Goal: Transaction & Acquisition: Purchase product/service

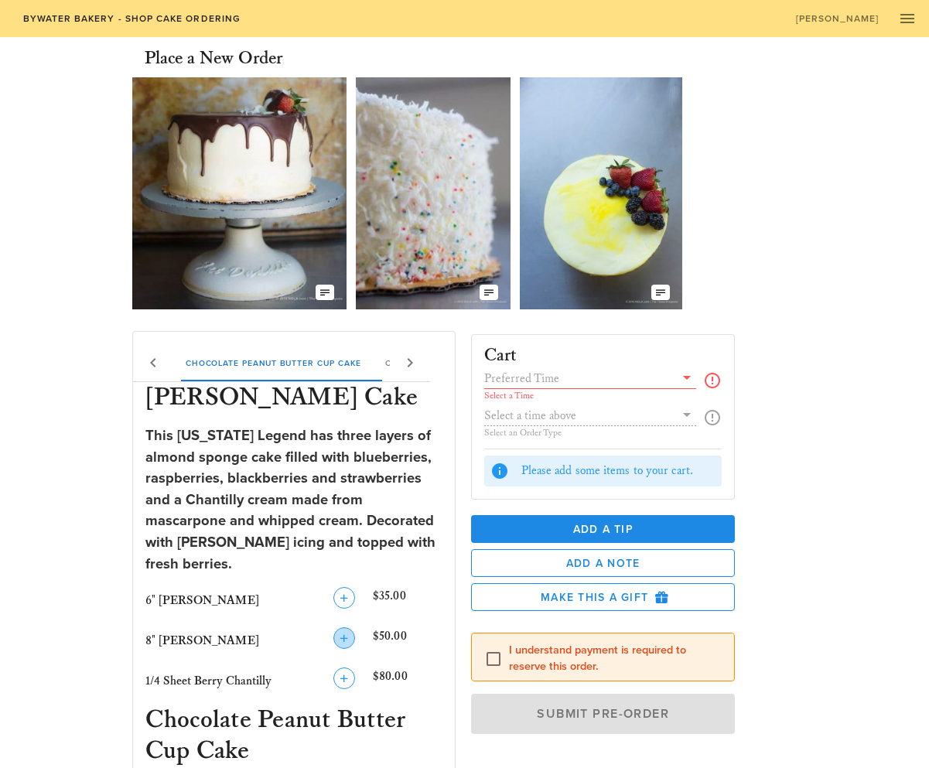
click at [344, 629] on icon "button" at bounding box center [344, 638] width 19 height 19
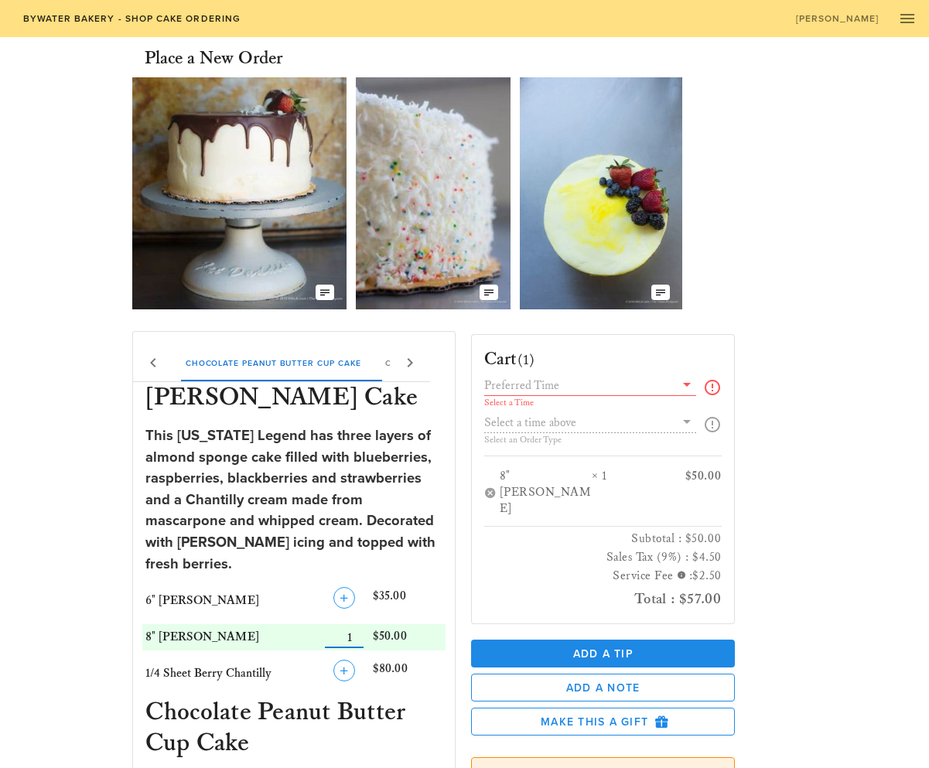
scroll to position [1, 0]
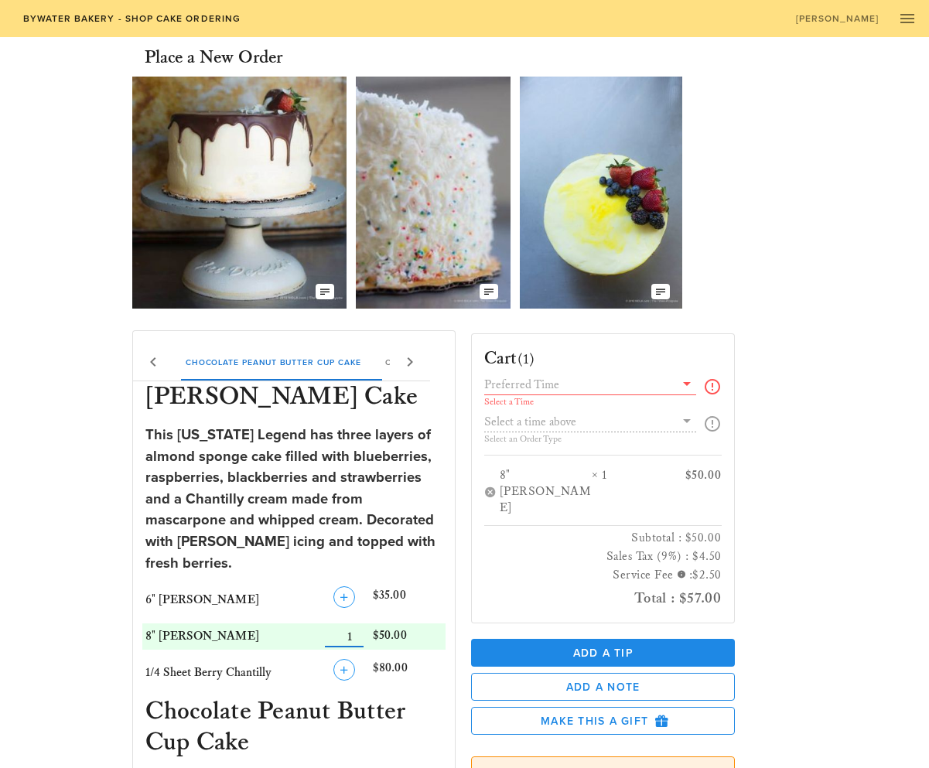
click at [684, 385] on icon at bounding box center [687, 383] width 19 height 19
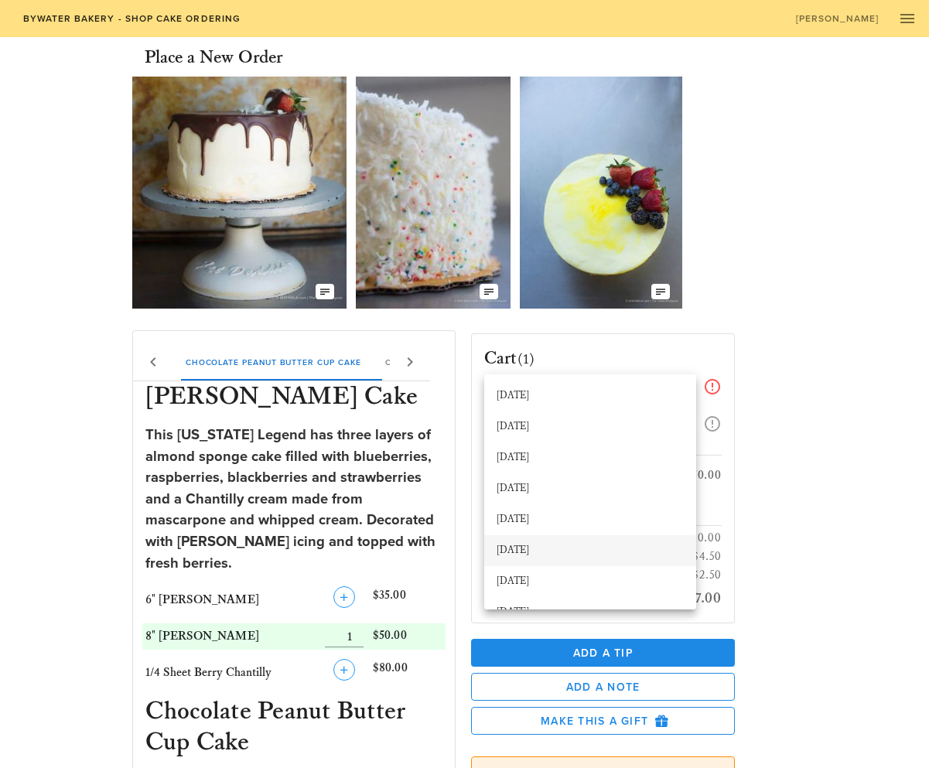
scroll to position [0, 0]
click at [584, 552] on div "[DATE]" at bounding box center [590, 551] width 187 height 12
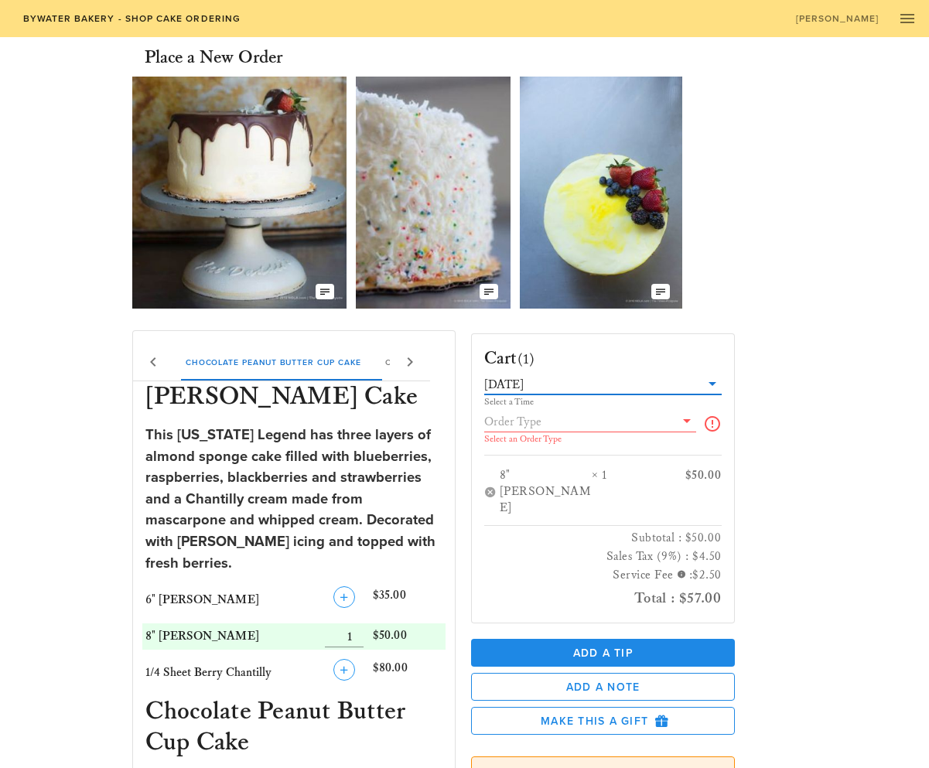
click at [690, 422] on icon at bounding box center [687, 421] width 19 height 19
click at [586, 438] on div "Pickup" at bounding box center [590, 433] width 187 height 12
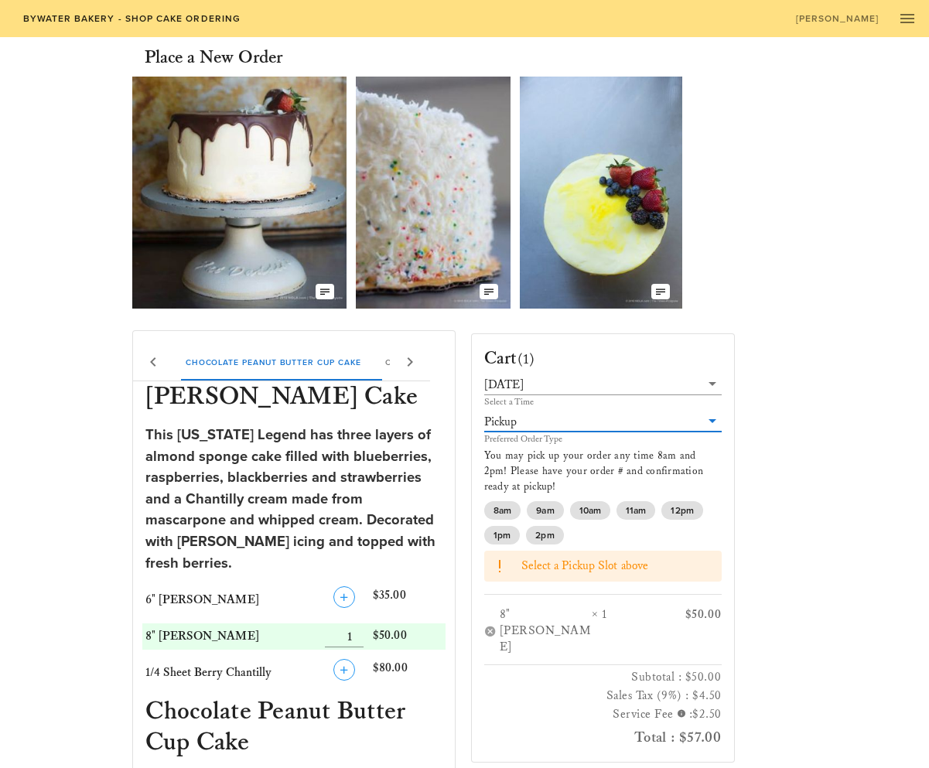
click at [612, 566] on span "Select a Pickup Slot above" at bounding box center [585, 566] width 128 height 15
click at [545, 535] on span "2pm" at bounding box center [544, 535] width 19 height 19
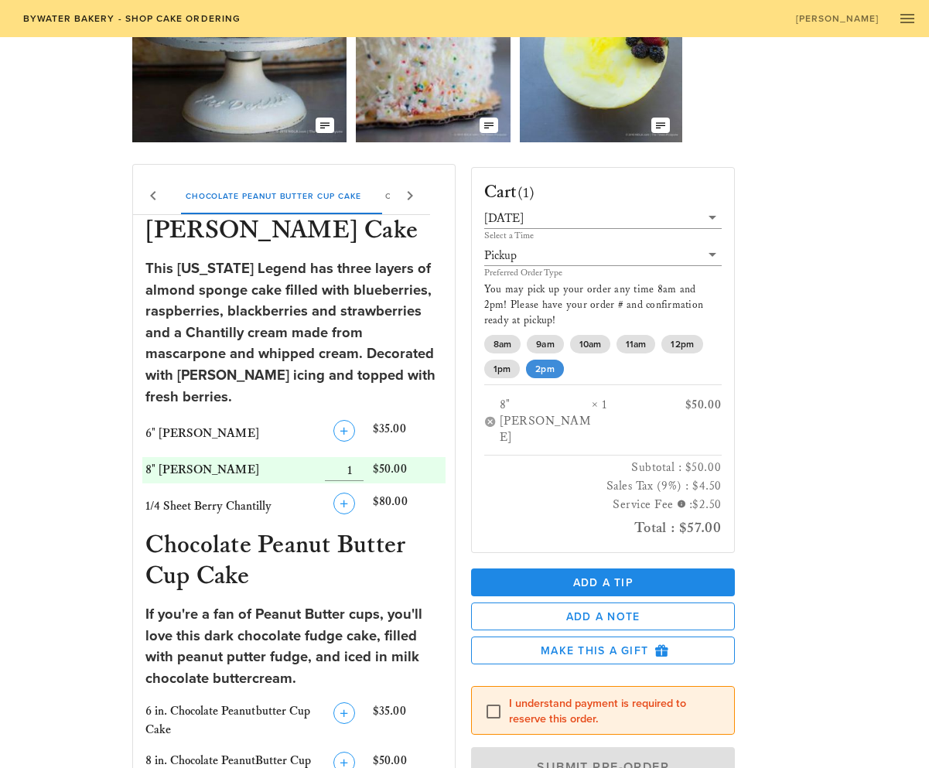
scroll to position [176, 0]
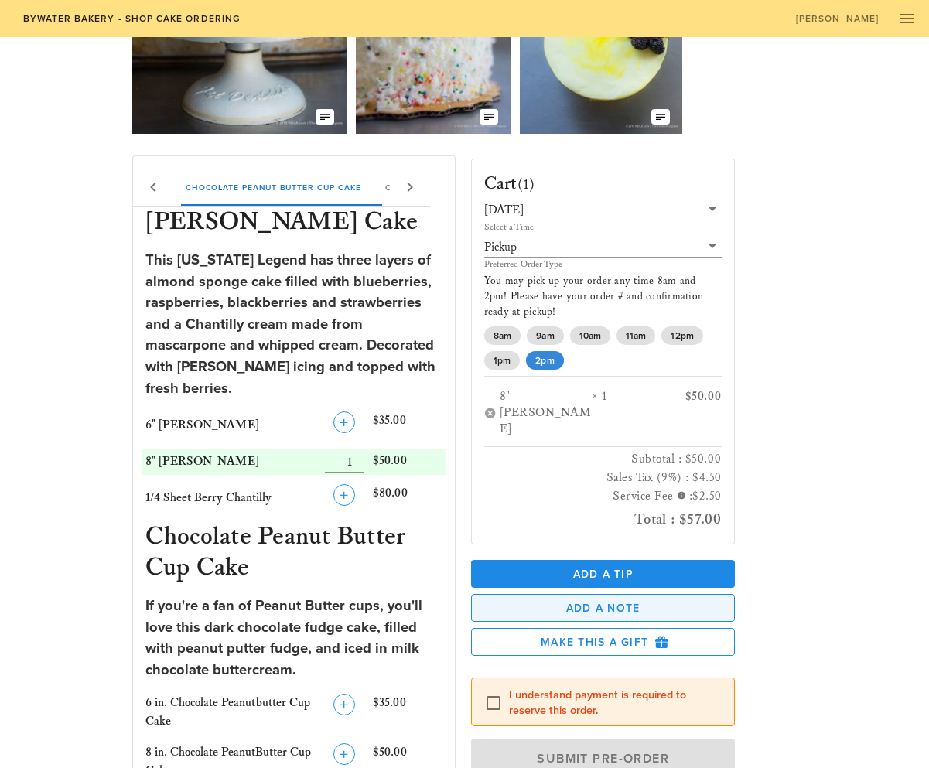
click at [616, 602] on span "Add a Note" at bounding box center [603, 608] width 238 height 13
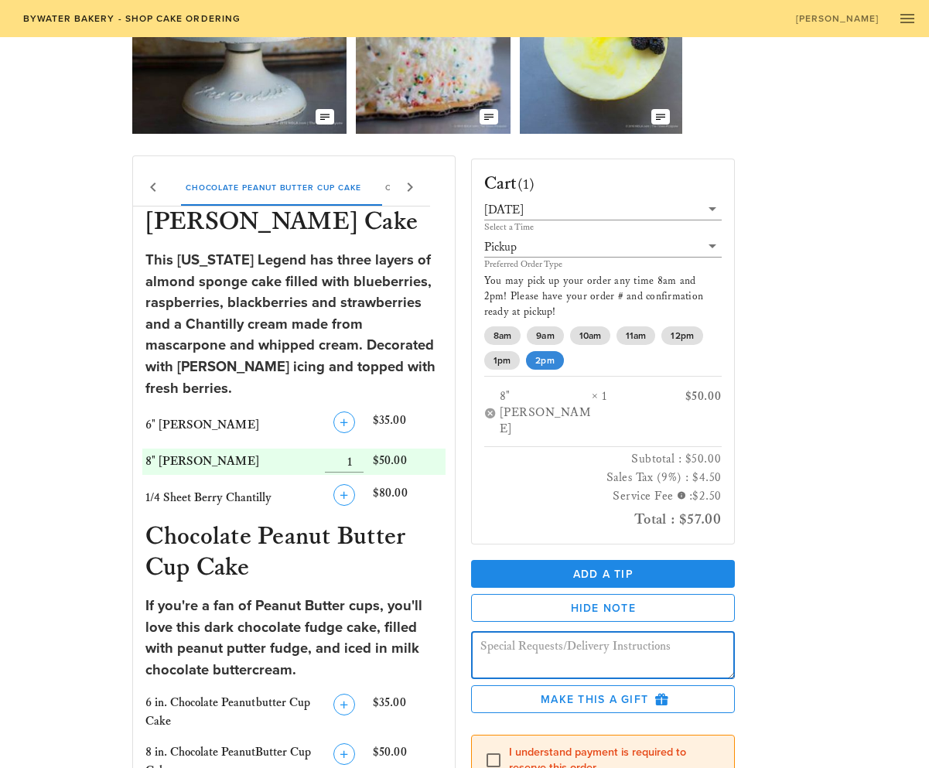
click at [616, 636] on textarea at bounding box center [607, 657] width 255 height 43
type textarea "P"
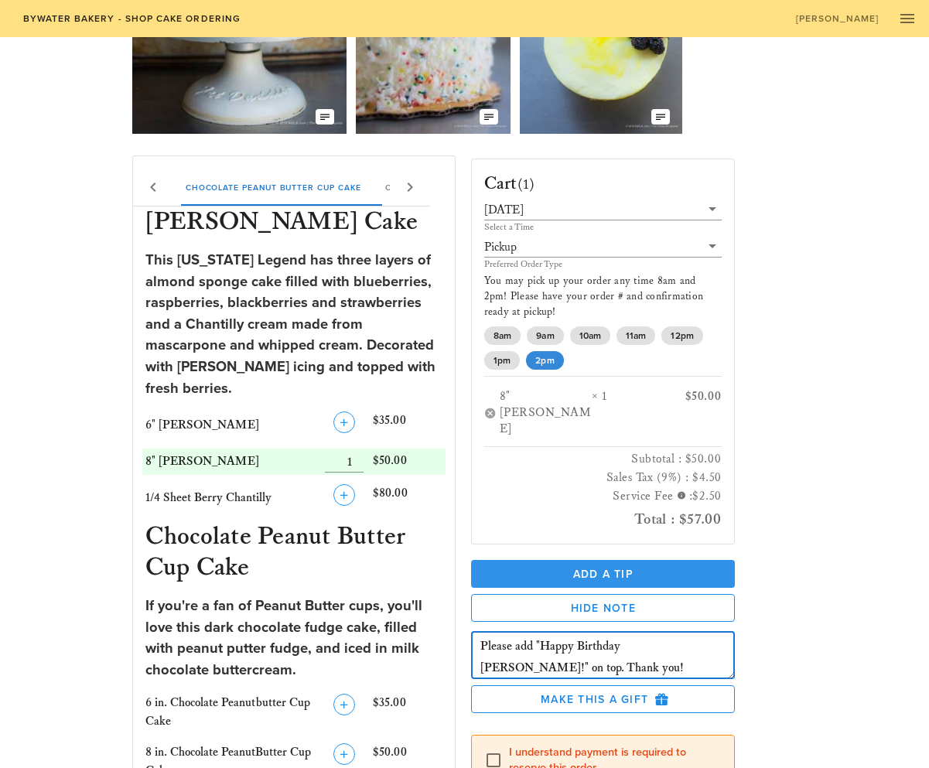
type textarea "Please add "Happy Birthday [PERSON_NAME]!" on top. Thank you!"
click at [661, 568] on span "Add a Tip" at bounding box center [603, 574] width 239 height 13
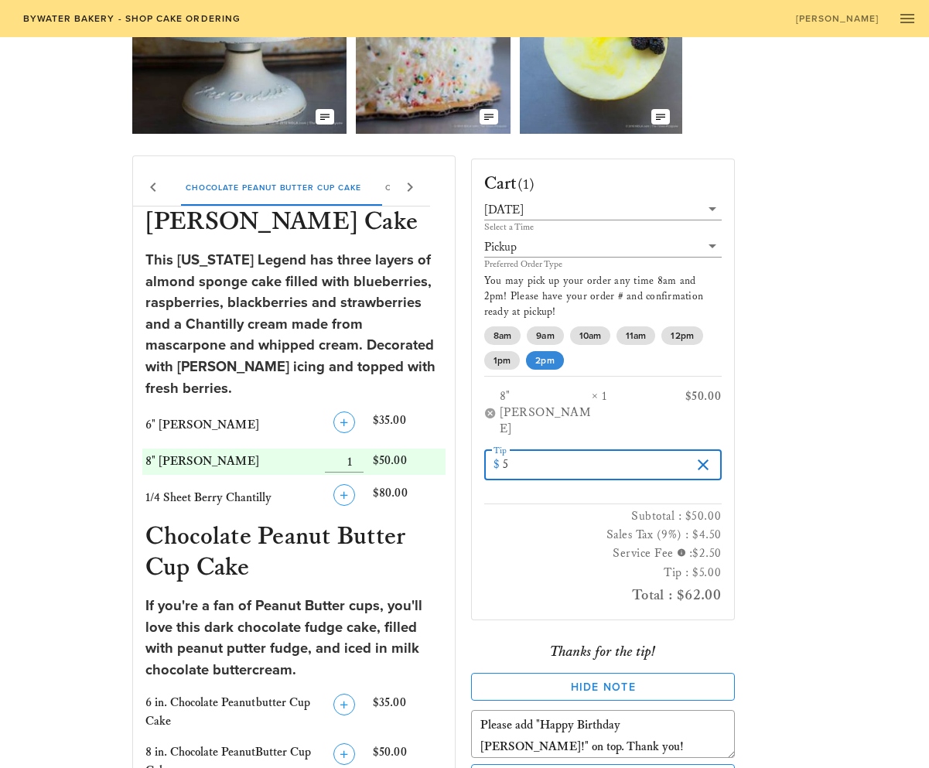
click at [762, 456] on div "Cart (1) [DATE] Select a Time Pickup Preferred Order Type You may pick up your …" at bounding box center [631, 507] width 339 height 722
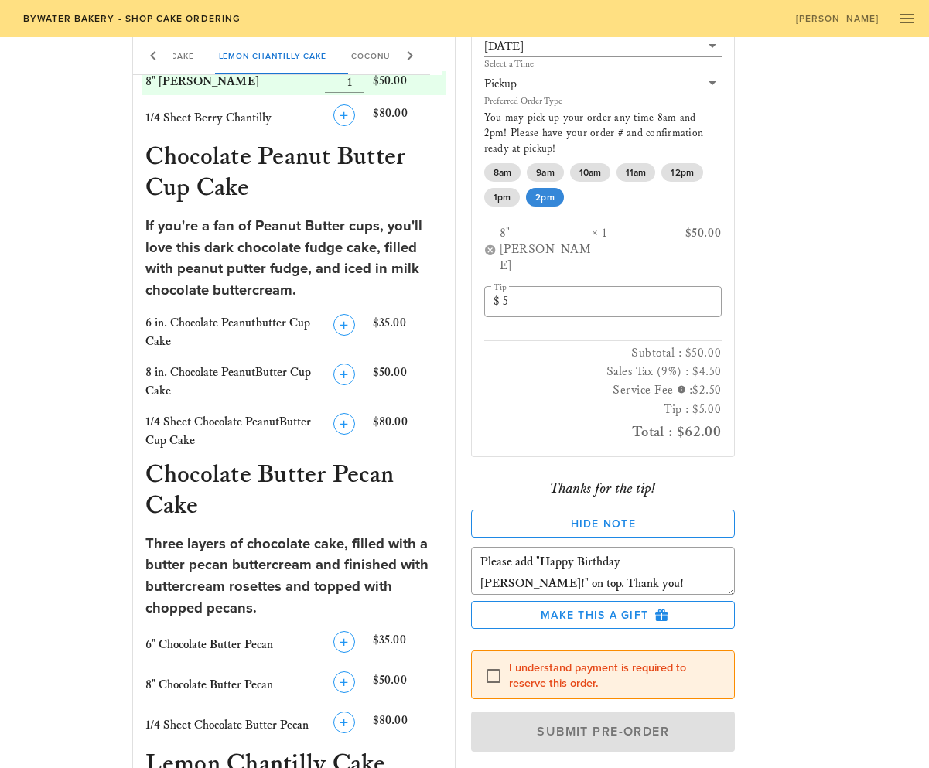
scroll to position [562, 0]
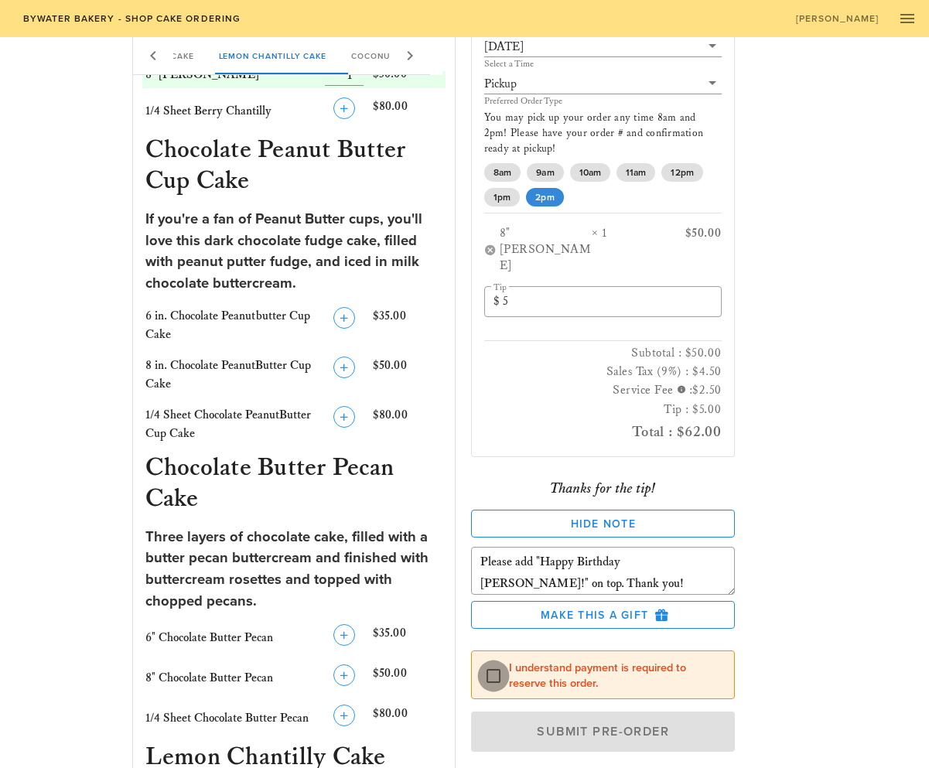
click at [497, 663] on div at bounding box center [493, 676] width 26 height 26
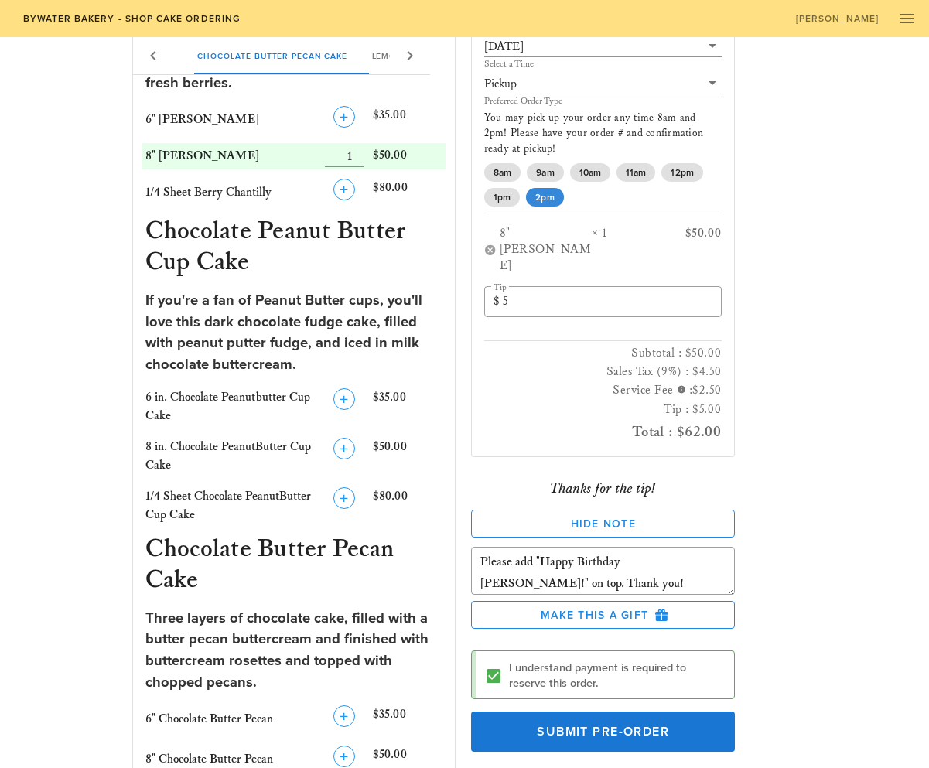
scroll to position [484, 0]
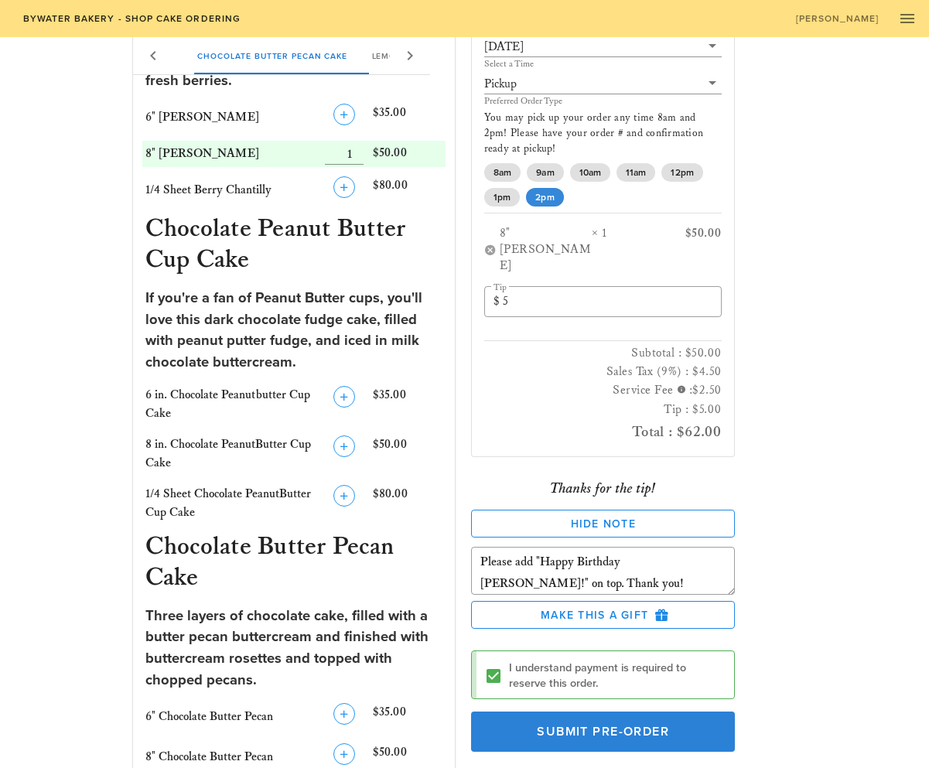
click at [596, 724] on span "Submit Pre-Order" at bounding box center [603, 731] width 228 height 15
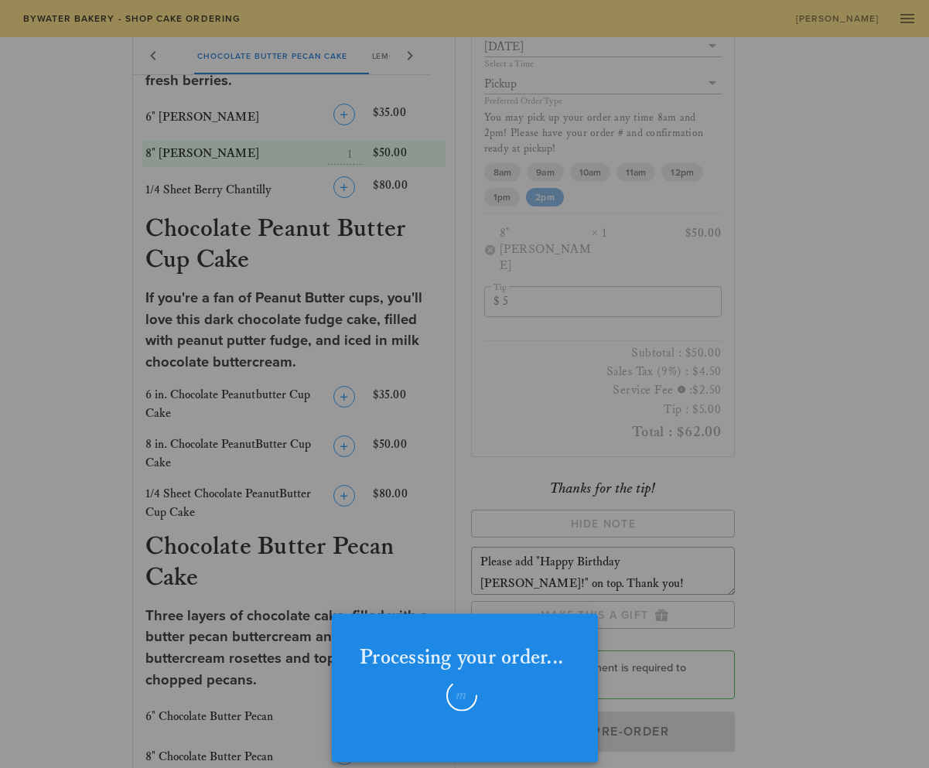
checkbox input "false"
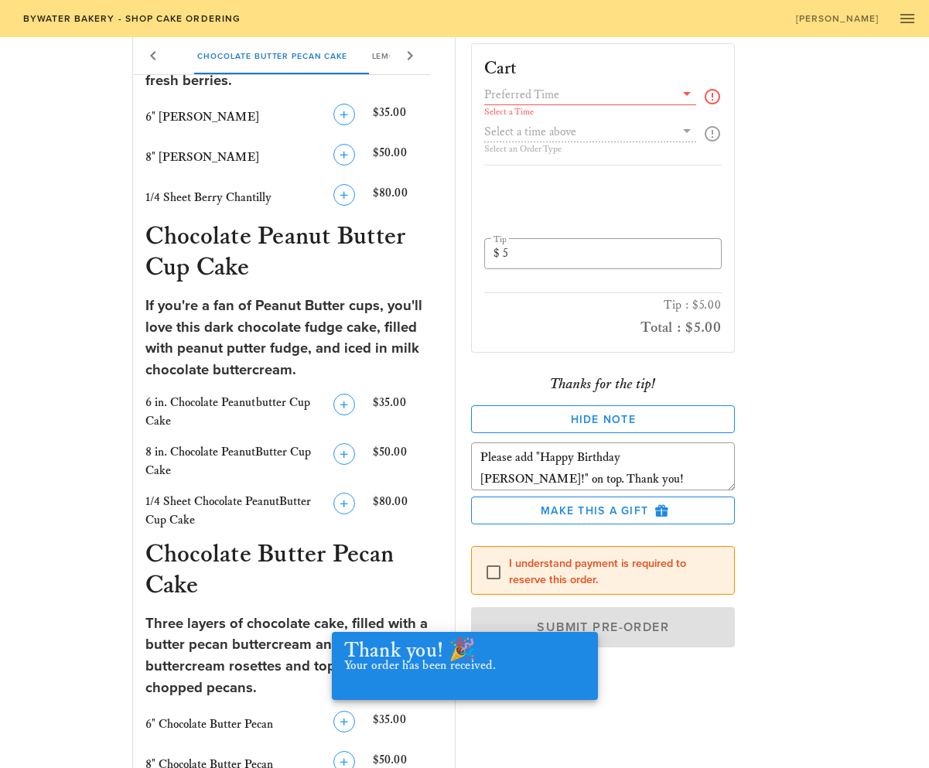
scroll to position [0, 0]
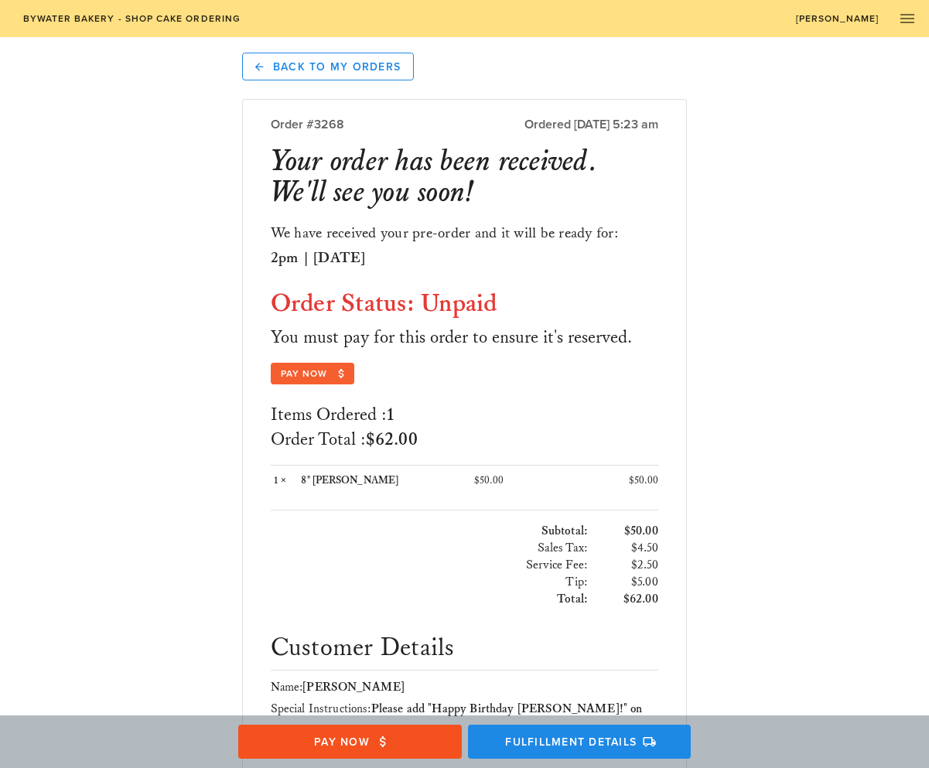
click at [327, 384] on button "Pay Now" at bounding box center [313, 374] width 84 height 22
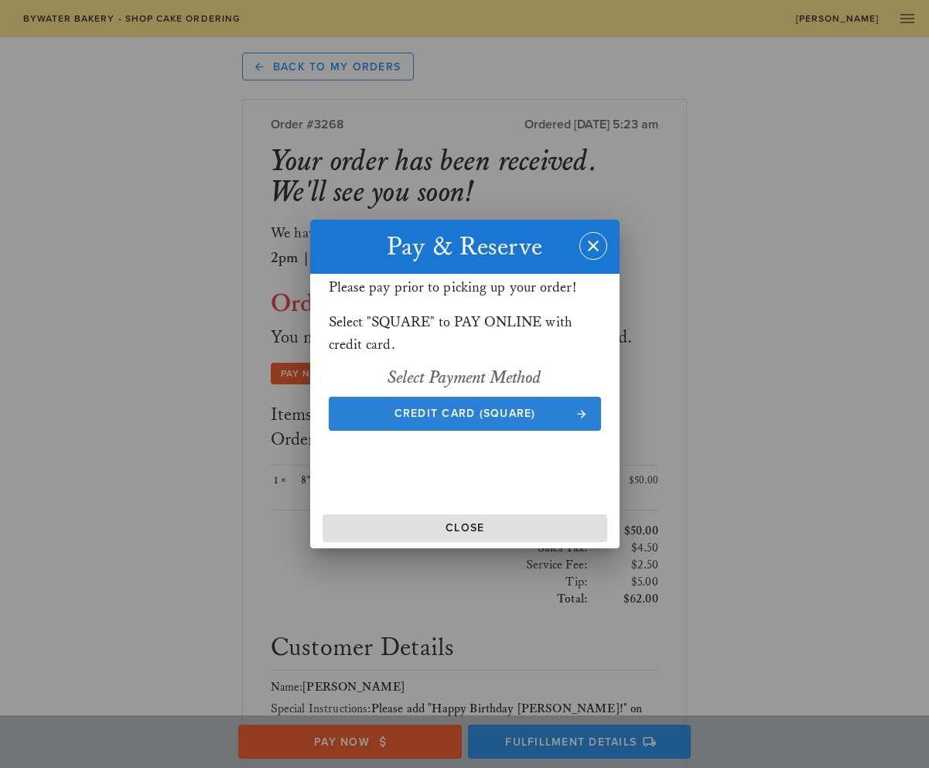
click at [546, 416] on span "Credit Card (Square)" at bounding box center [465, 413] width 242 height 13
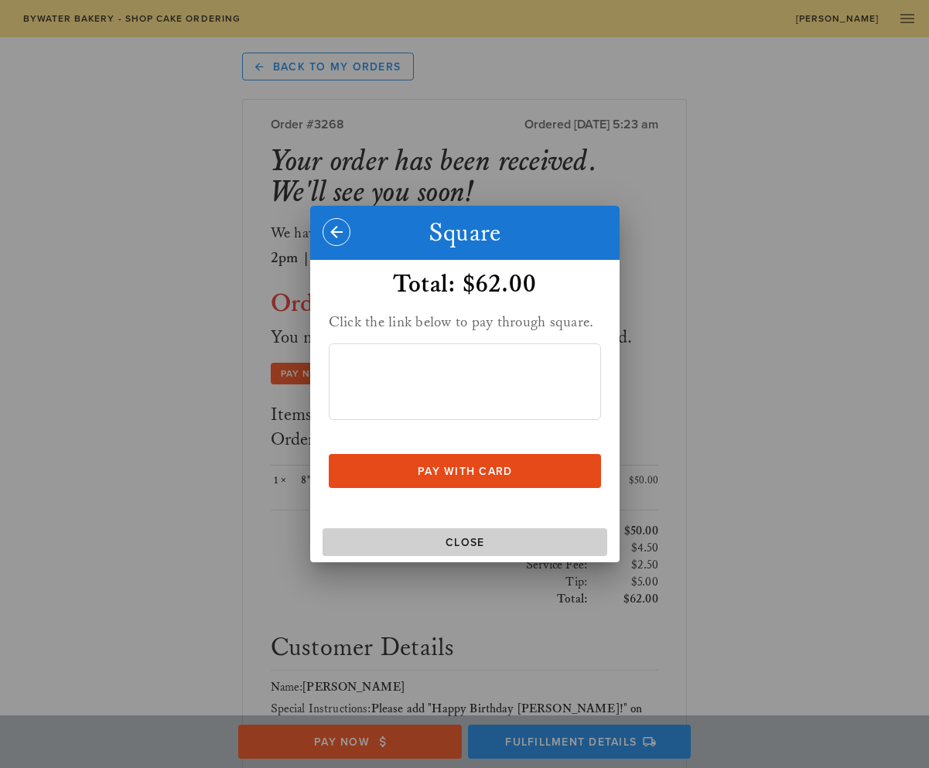
click at [491, 549] on span "Close" at bounding box center [465, 542] width 272 height 13
